Goal: Task Accomplishment & Management: Use online tool/utility

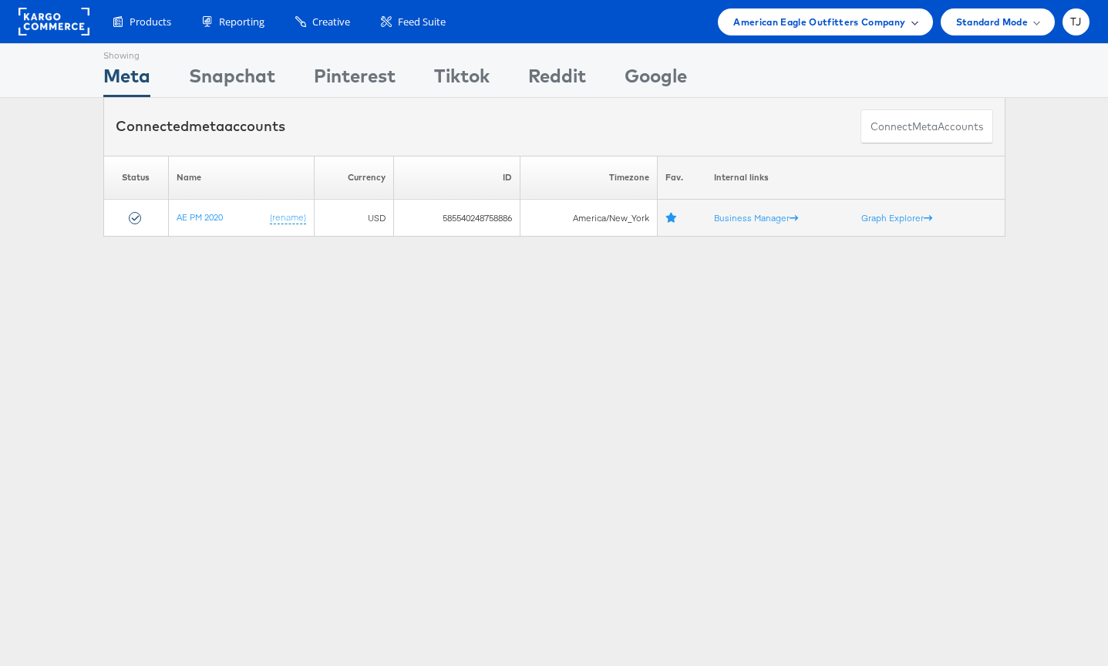
click at [897, 18] on span "American Eagle Outfitters Company" at bounding box center [819, 22] width 172 height 16
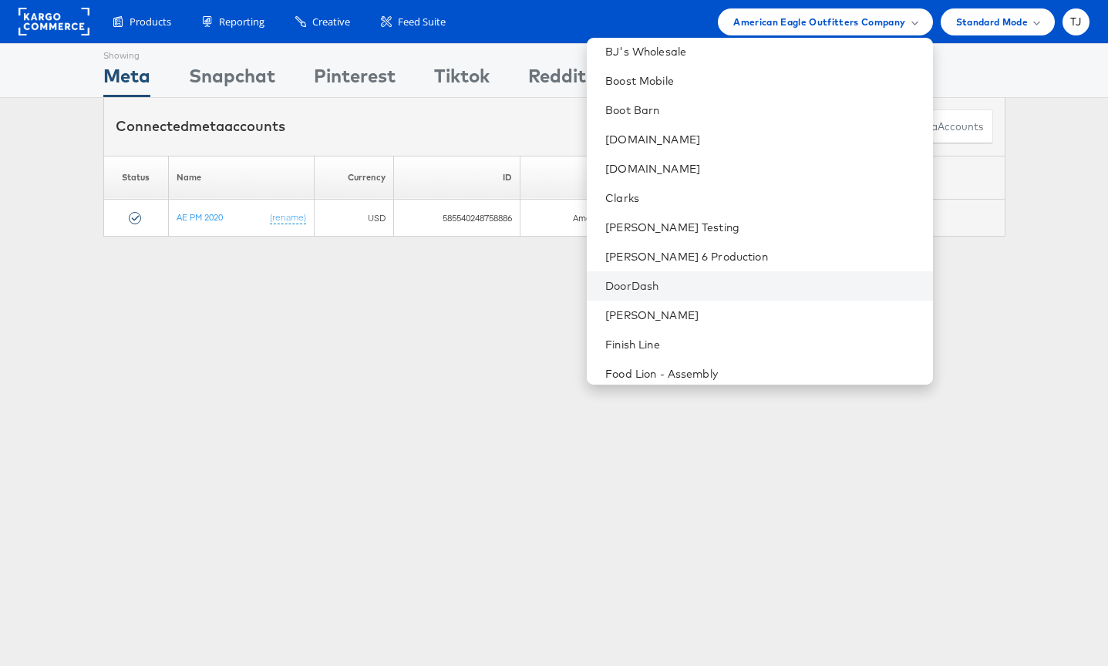
click at [748, 281] on li "DoorDash" at bounding box center [759, 285] width 345 height 29
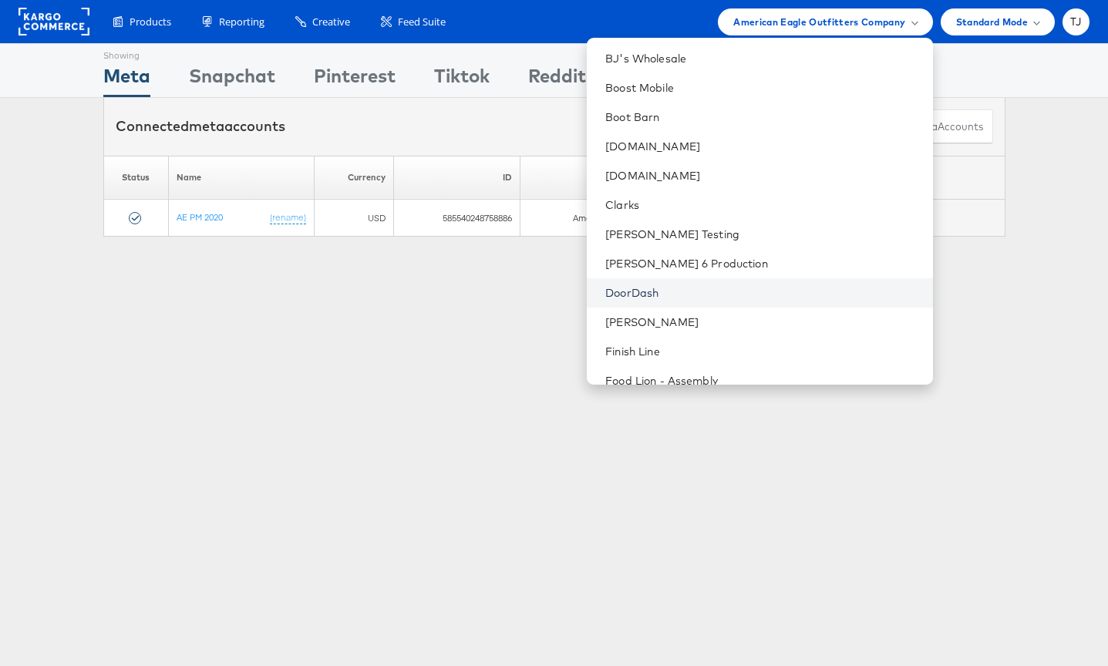
click at [756, 291] on link "DoorDash" at bounding box center [762, 292] width 315 height 15
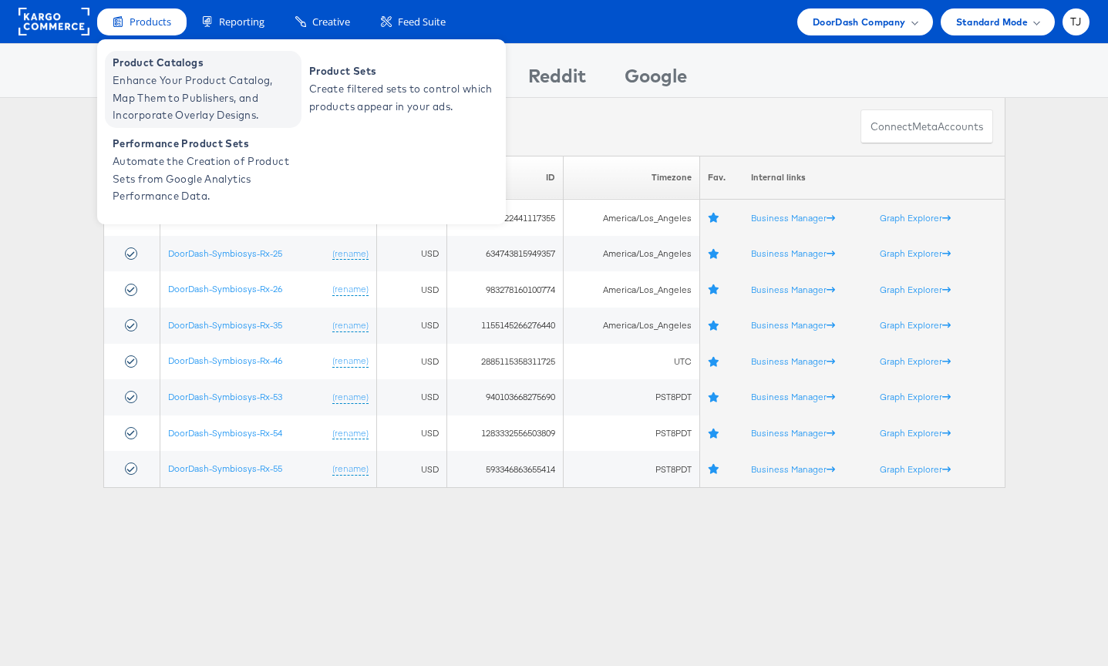
click at [140, 75] on span "Enhance Your Product Catalog, Map Them to Publishers, and Incorporate Overlay D…" at bounding box center [205, 98] width 185 height 52
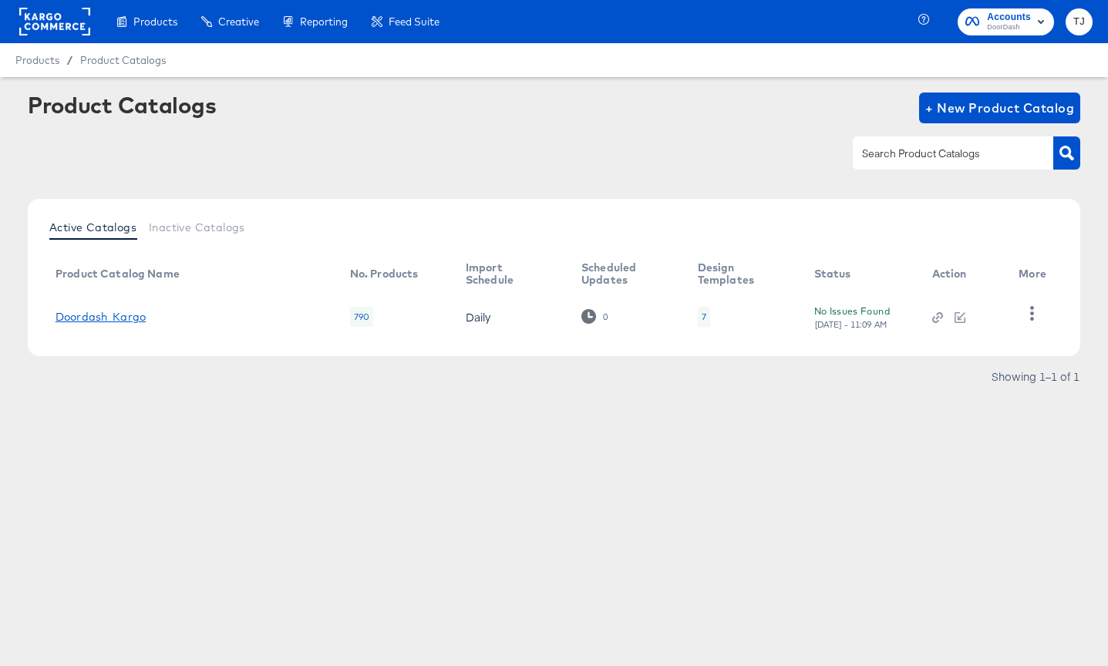
click at [116, 316] on link "Doordash_Kargo" at bounding box center [101, 317] width 90 height 12
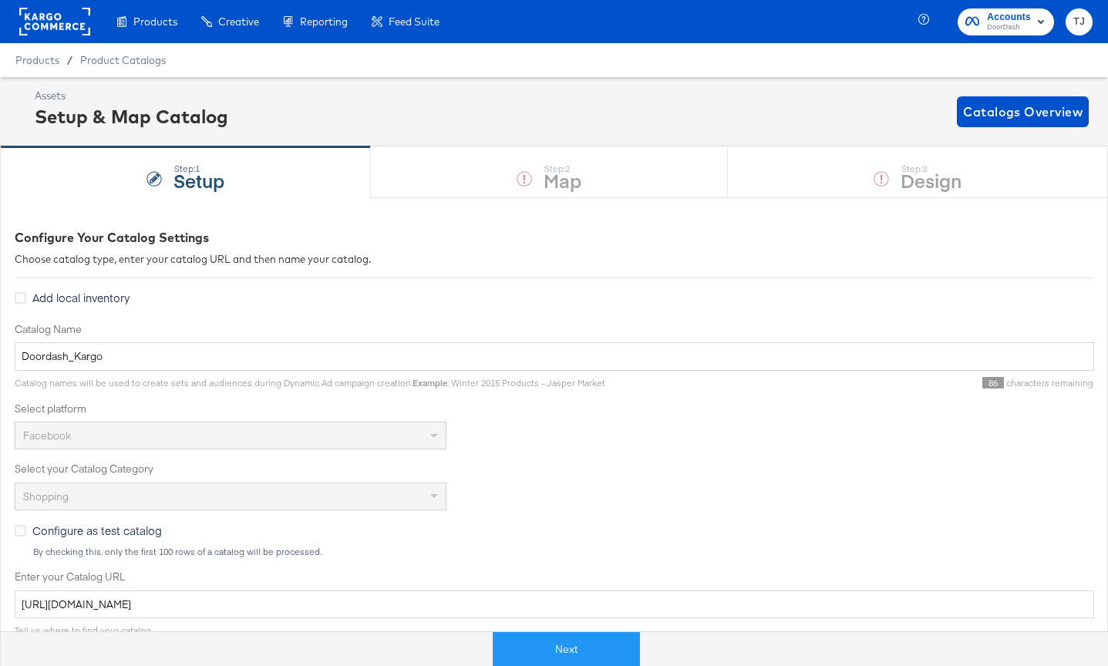
scroll to position [369, 0]
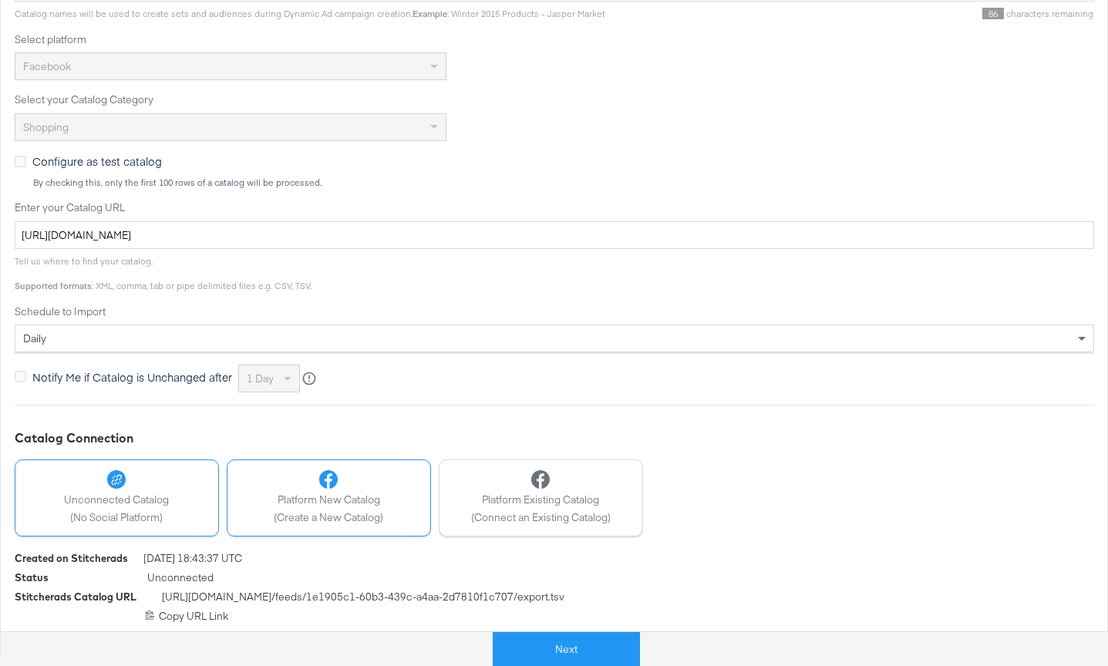
click at [371, 490] on div "Platform New Catalog (Create a New Catalog)" at bounding box center [328, 497] width 109 height 55
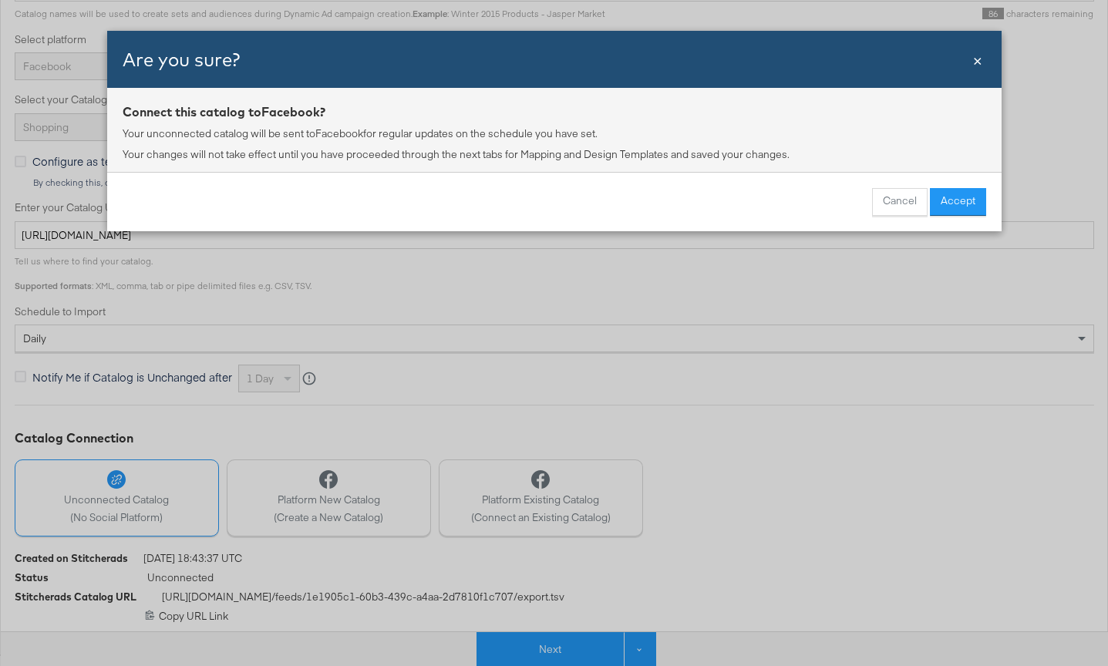
click at [882, 202] on button "Cancel" at bounding box center [900, 202] width 56 height 28
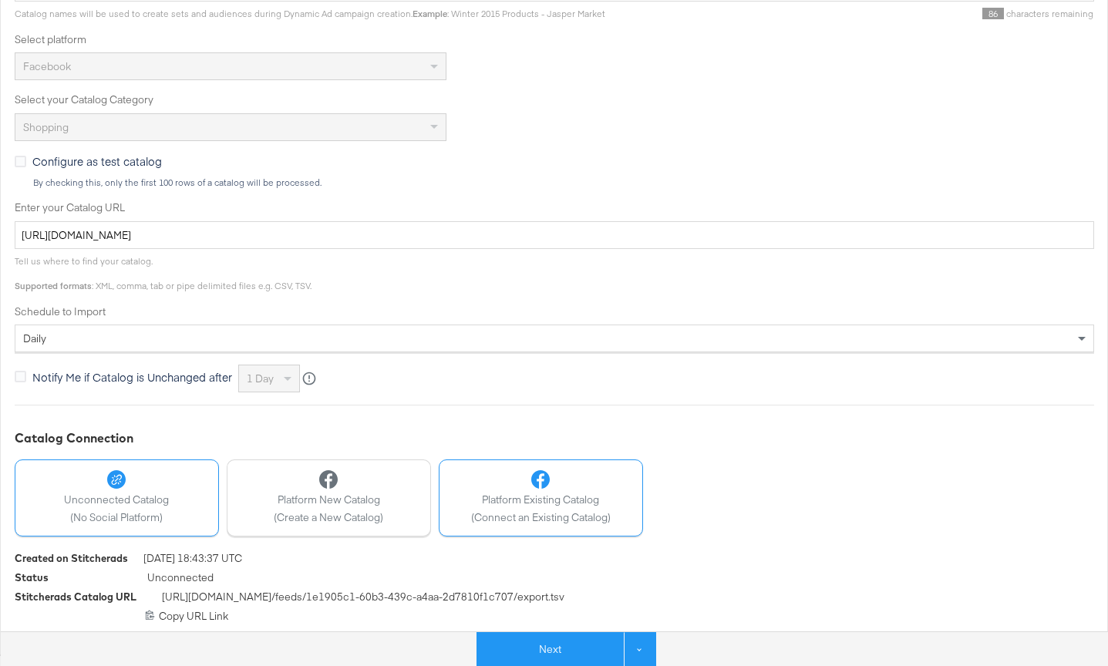
click at [529, 495] on span "Platform Existing Catalog" at bounding box center [541, 500] width 140 height 15
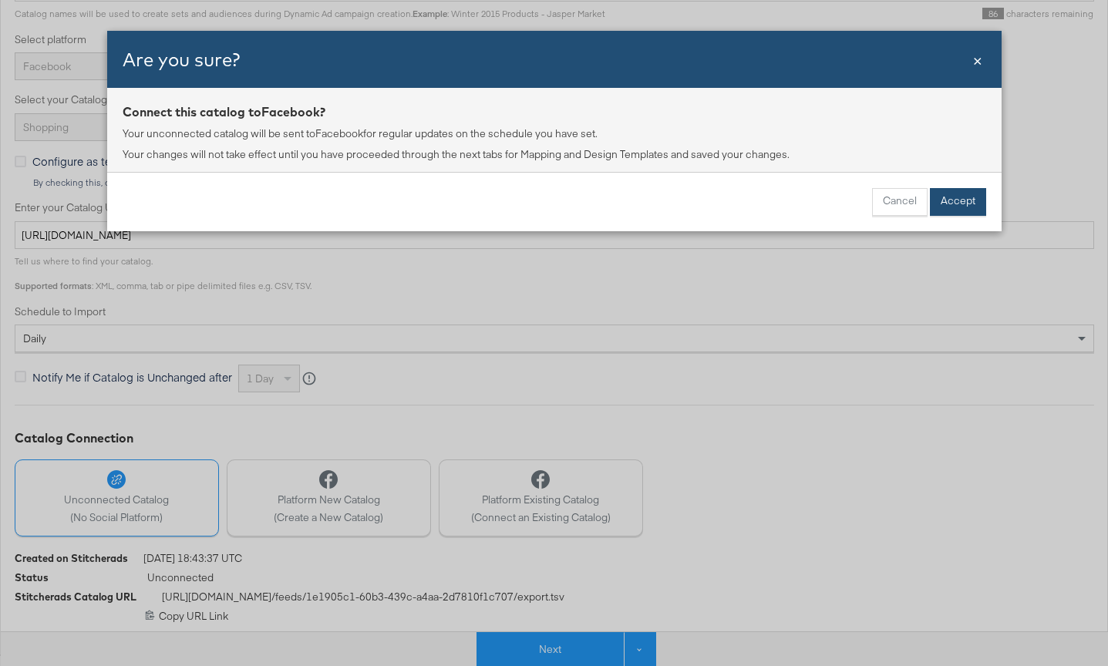
click at [939, 204] on button "Accept" at bounding box center [958, 202] width 56 height 28
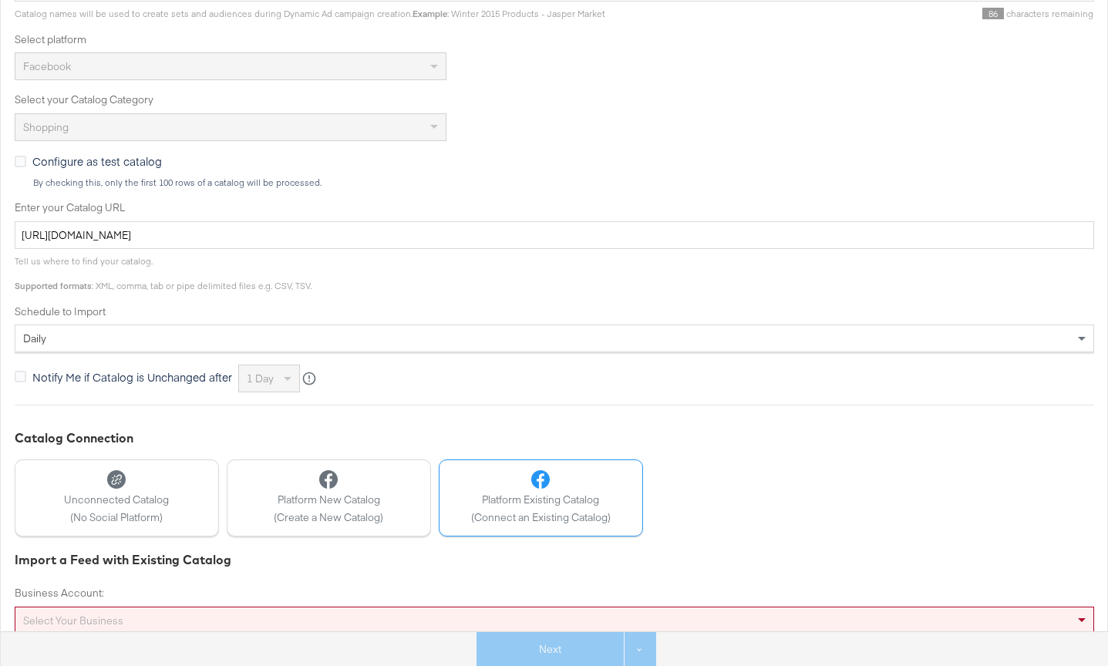
scroll to position [409, 0]
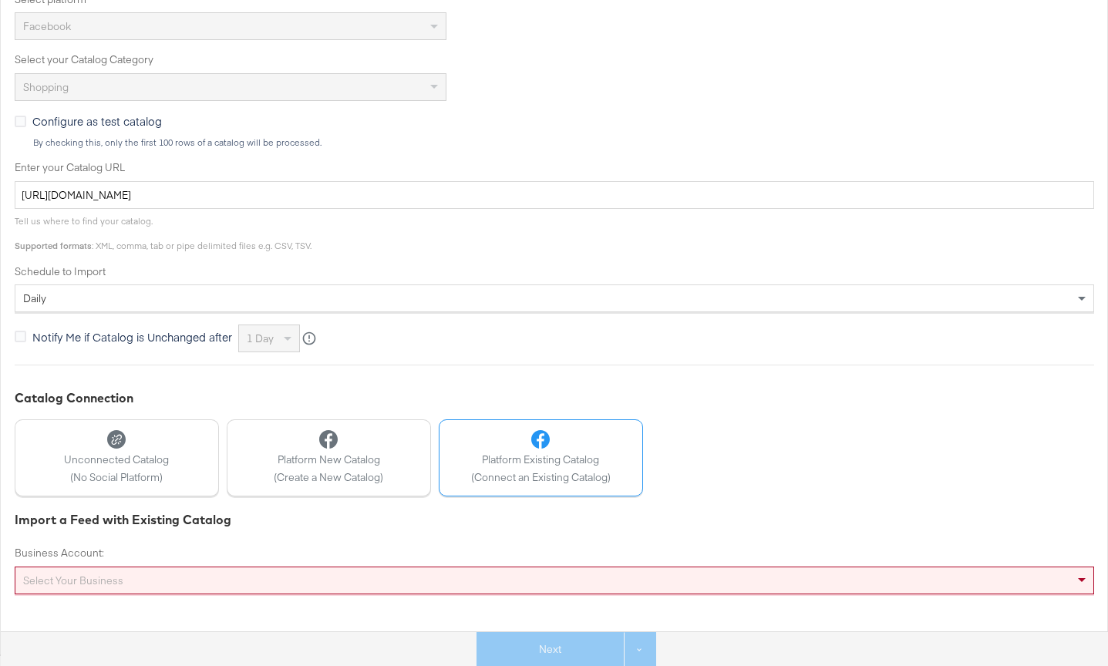
click at [332, 584] on div "Select your business" at bounding box center [554, 580] width 1078 height 26
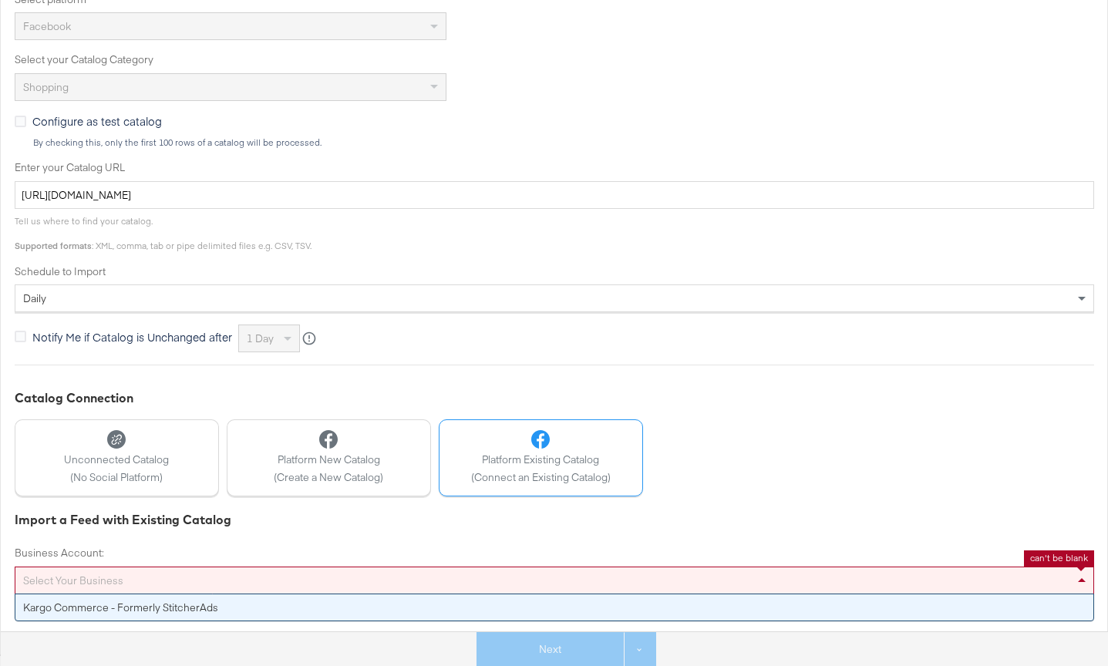
drag, startPoint x: 328, startPoint y: 608, endPoint x: 328, endPoint y: 595, distance: 12.3
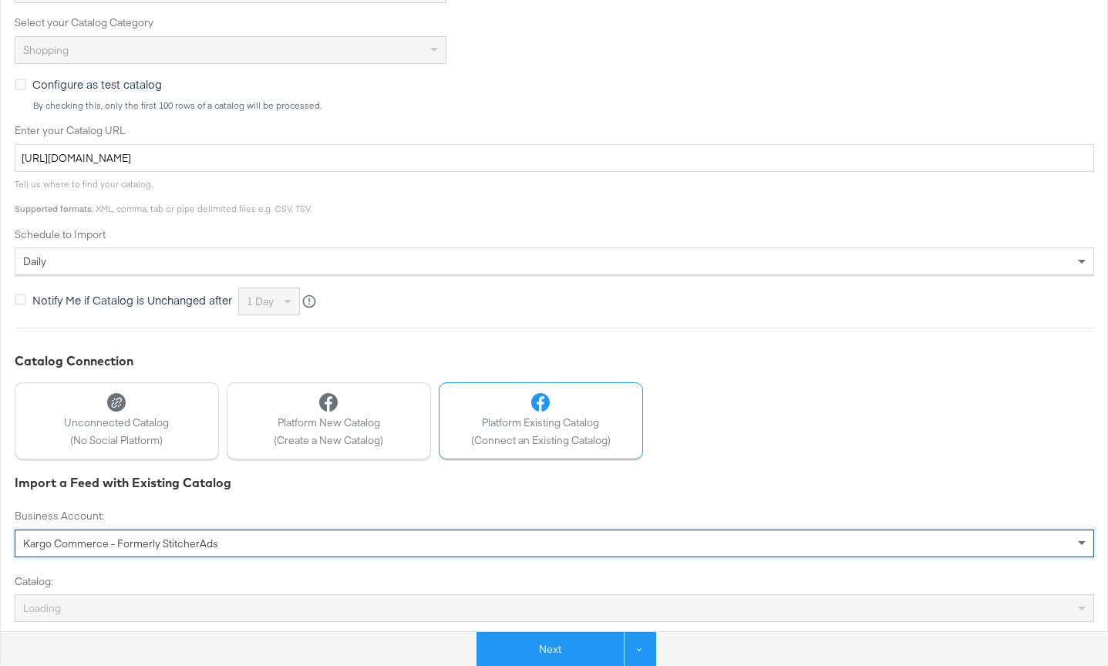
scroll to position [457, 0]
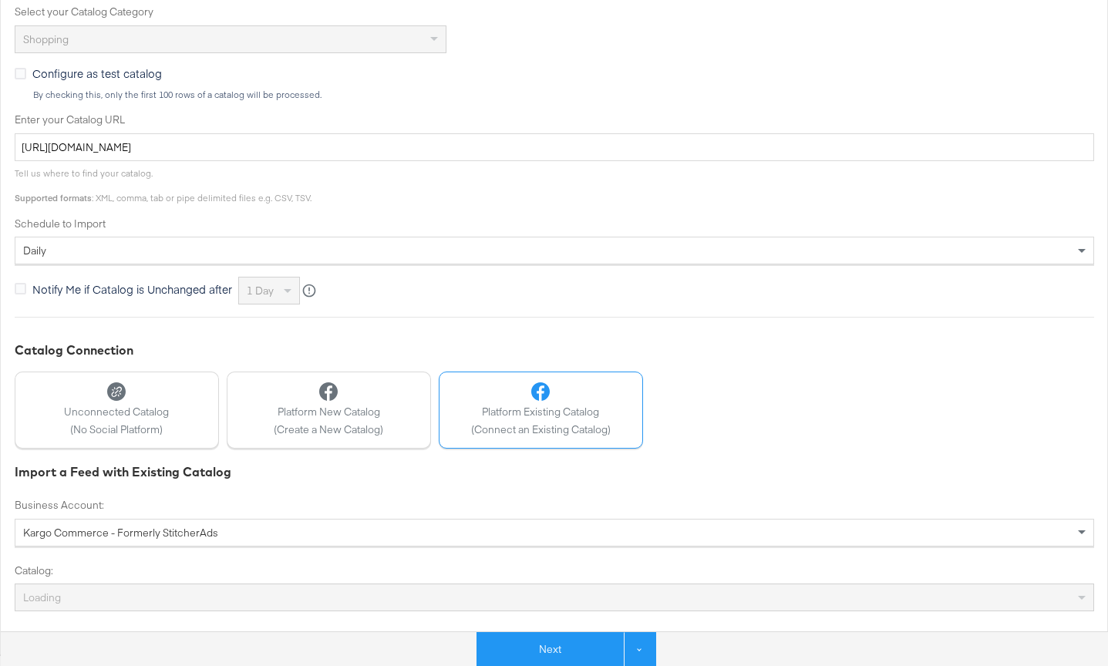
click at [332, 595] on div "Loading" at bounding box center [554, 597] width 1078 height 26
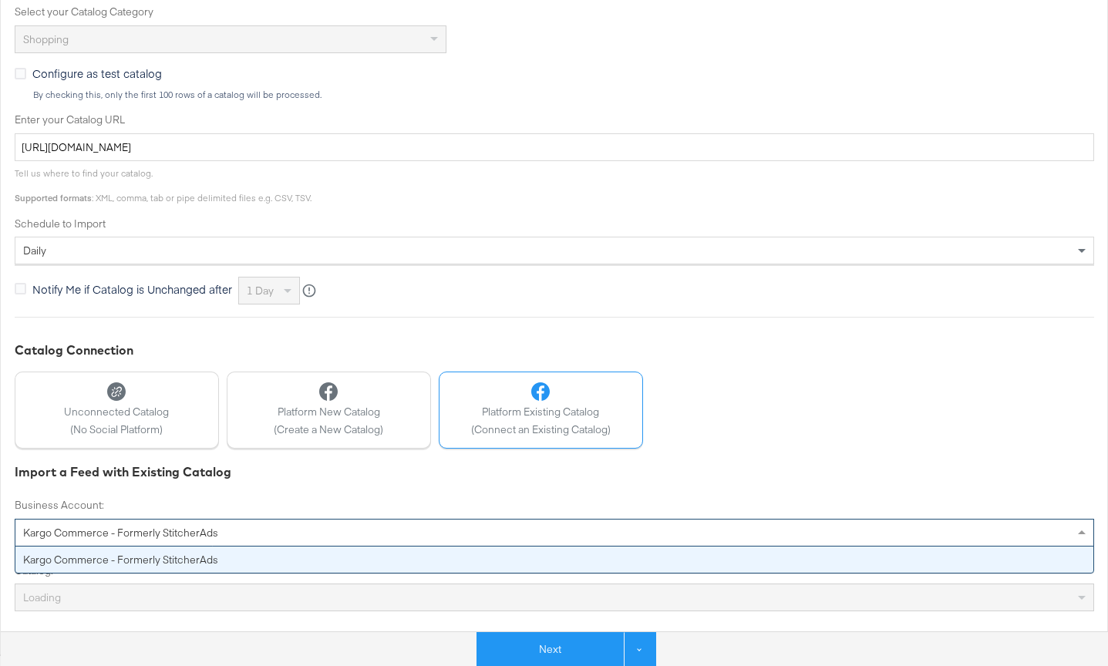
click at [362, 527] on div "Kargo Commerce - Formerly StitcherAds" at bounding box center [554, 533] width 1078 height 26
drag, startPoint x: 362, startPoint y: 527, endPoint x: 348, endPoint y: 542, distance: 21.3
click at [362, 527] on div "Kargo Commerce - Formerly StitcherAds" at bounding box center [554, 533] width 1078 height 26
click at [689, 483] on div "Import a Feed with Existing Catalog Business Account: Kargo Commerce - Formerly…" at bounding box center [554, 537] width 1079 height 149
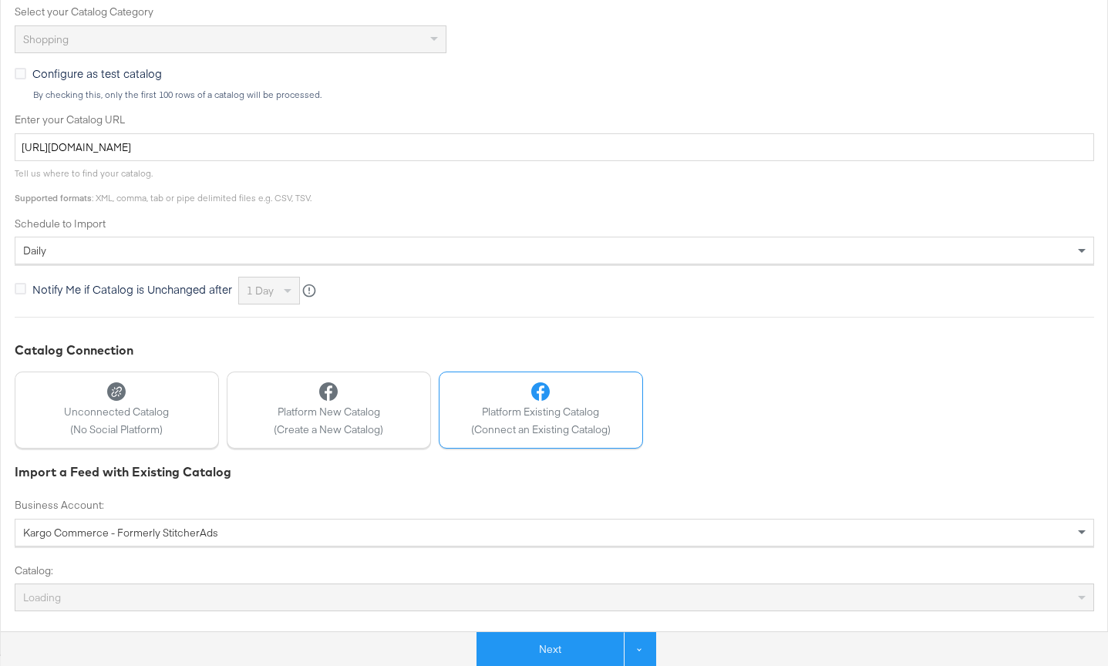
click at [254, 602] on div "Loading" at bounding box center [554, 597] width 1078 height 26
click at [344, 600] on div "Loading" at bounding box center [554, 597] width 1078 height 26
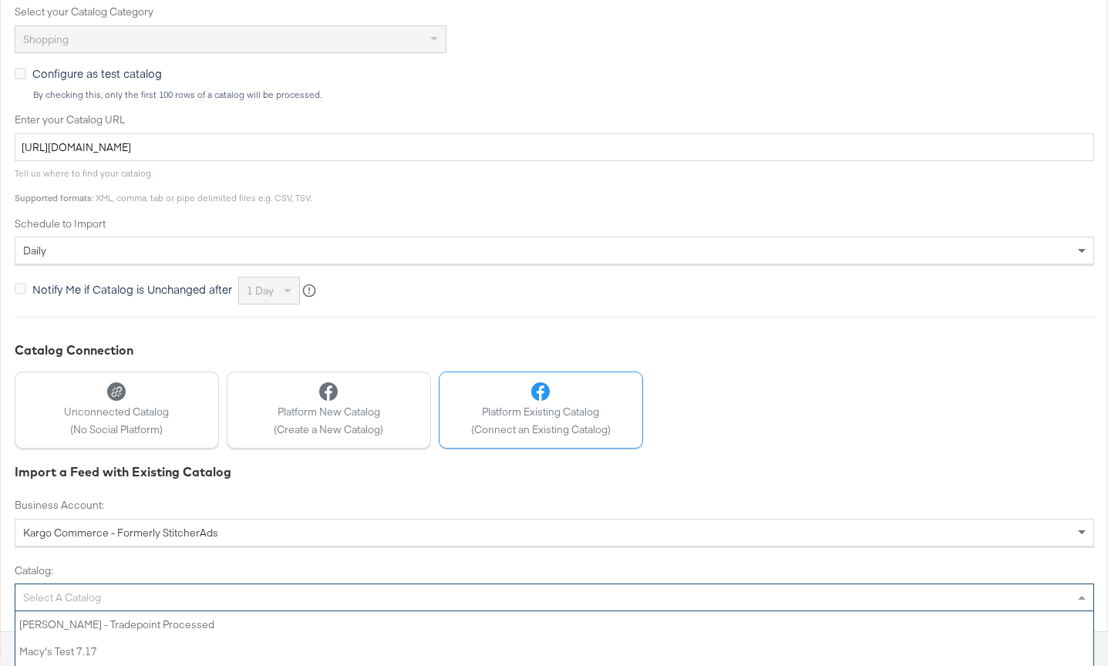
scroll to position [556, 0]
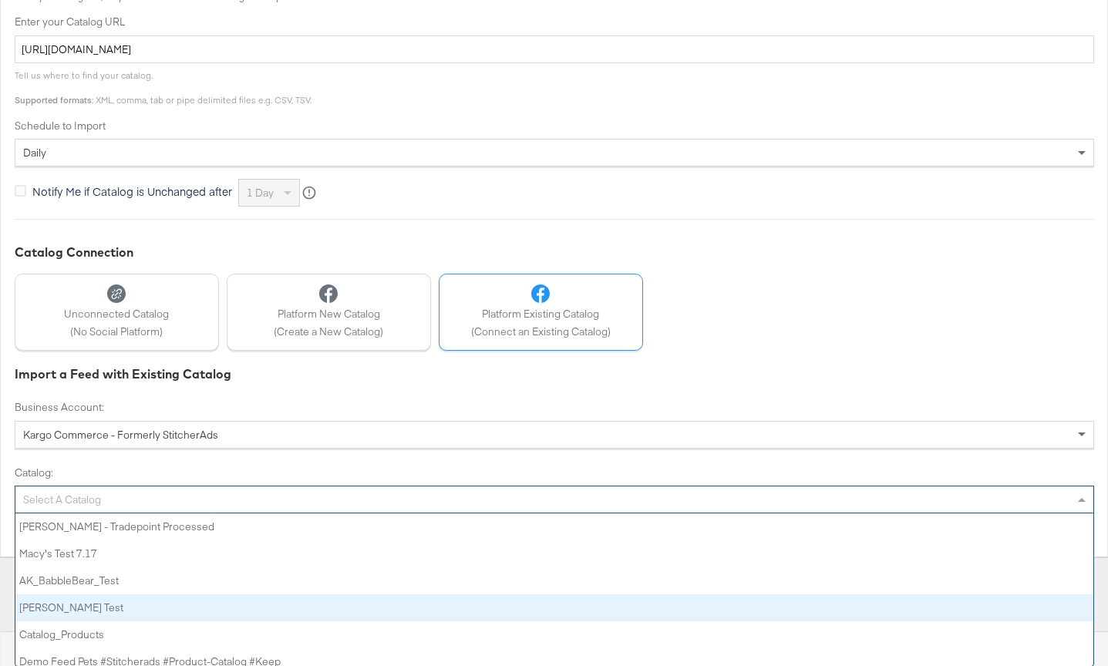
click at [412, 513] on div "Select a Catalog Ruben - Tradepoint processed Macy's Test 7.17 AK_BabbleBear_Te…" at bounding box center [554, 500] width 1079 height 28
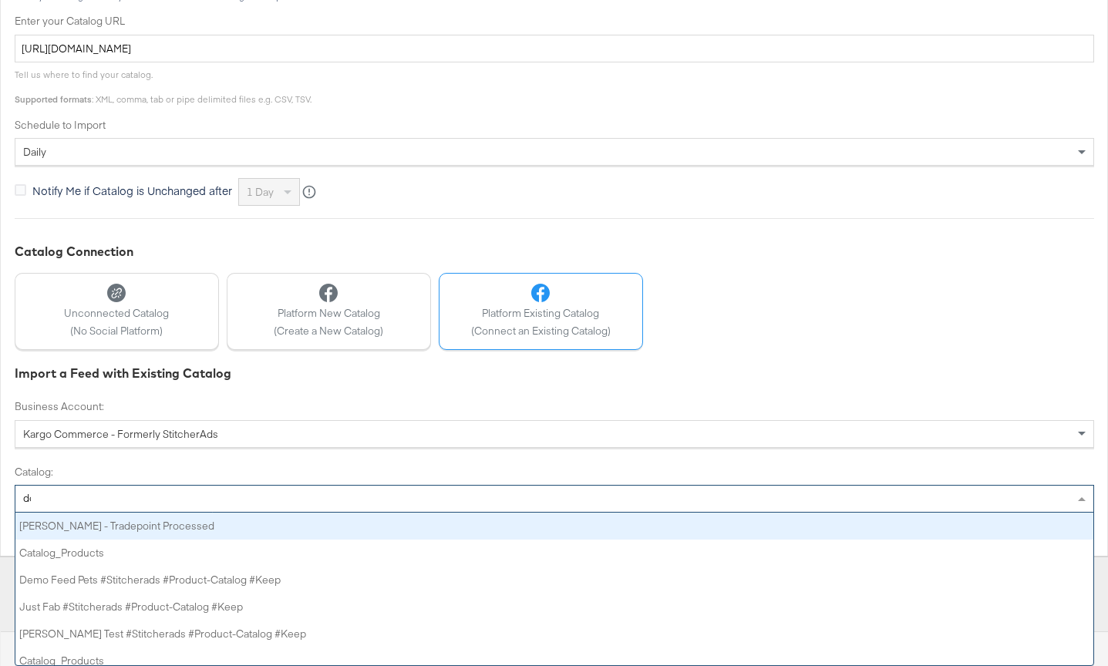
scroll to position [457, 0]
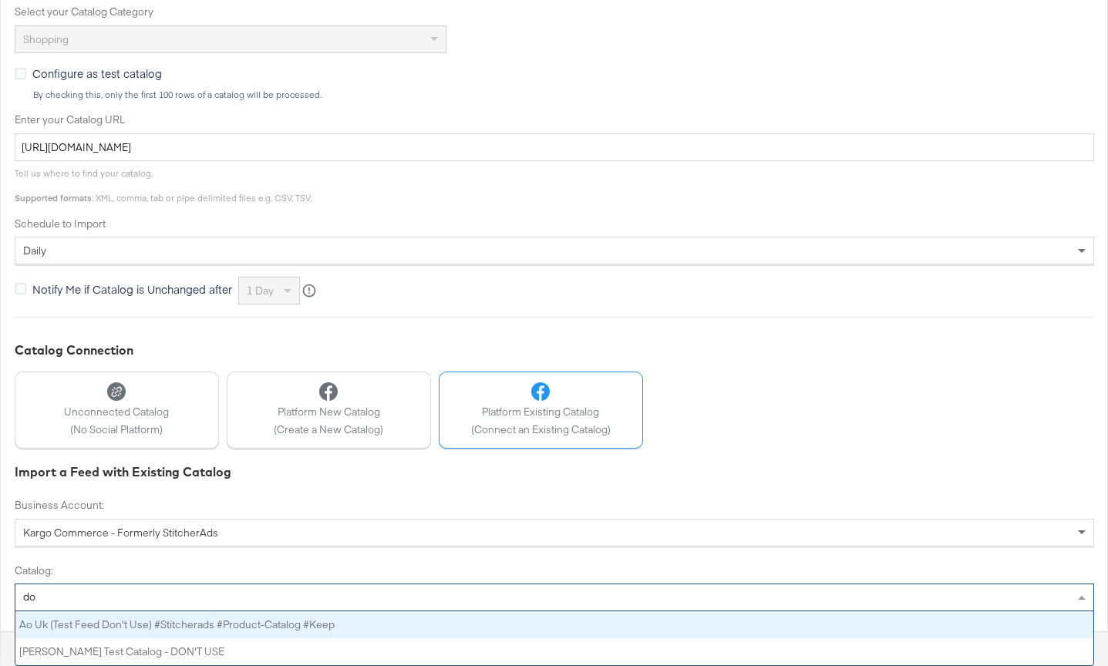
type input "d"
